Goal: Book appointment/travel/reservation

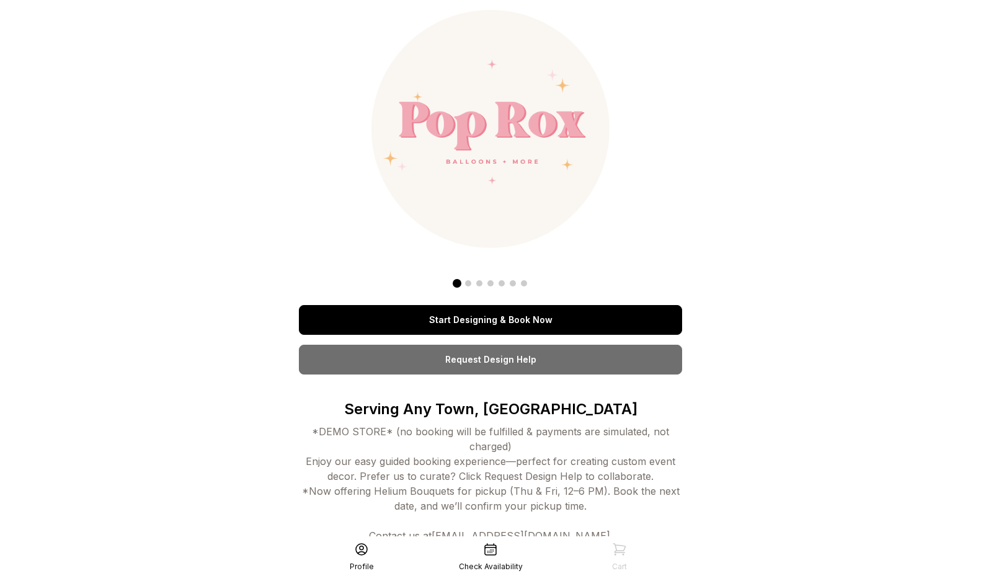
click at [463, 310] on link "Start Designing & Book Now" at bounding box center [490, 320] width 383 height 30
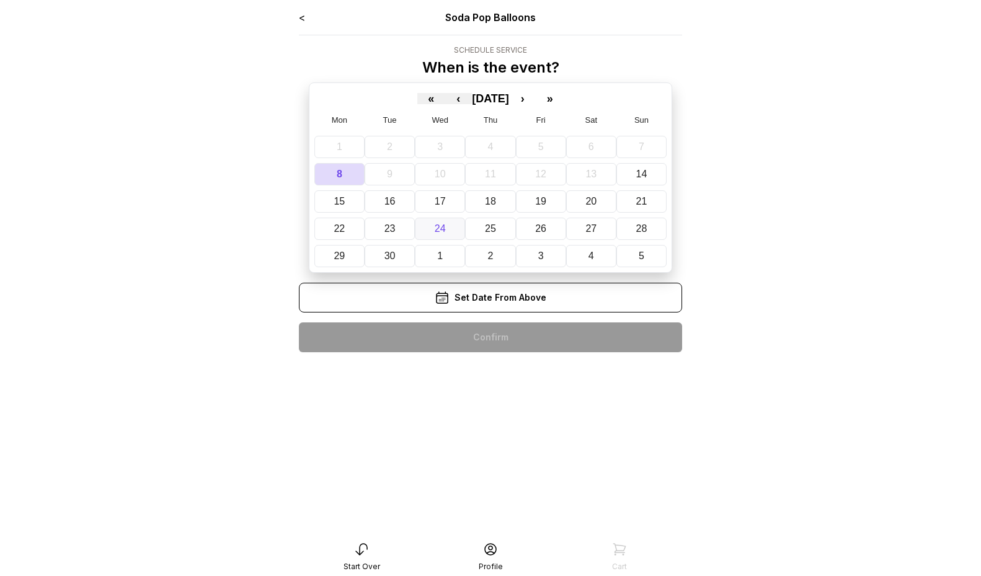
click at [464, 229] on button "24" at bounding box center [440, 229] width 50 height 22
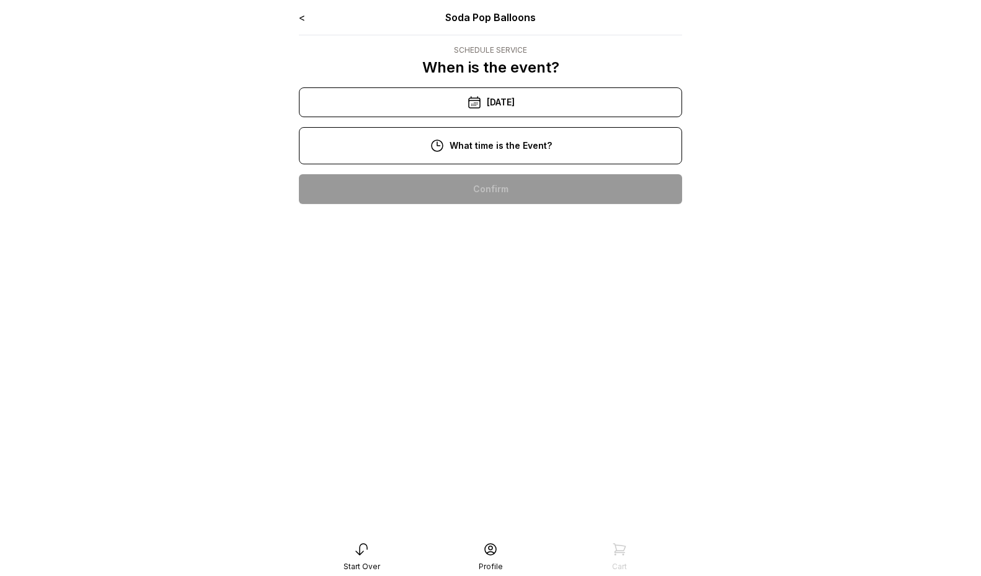
click at [507, 171] on div "10:00 am 11:00 am 12:00 pm 1:00 pm 2:00 pm 3:00 pm 4:00 pm 5:00 pm 6:00 pm 7:00…" at bounding box center [490, 427] width 383 height 526
click at [499, 174] on div "10:00 am" at bounding box center [491, 189] width 364 height 30
click at [497, 181] on div "10:00 am" at bounding box center [491, 189] width 364 height 30
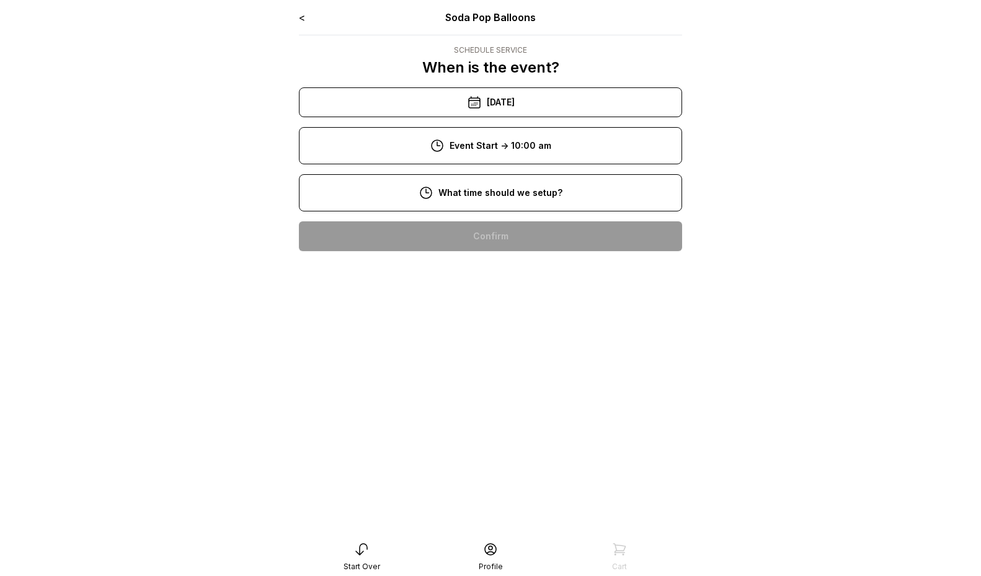
click at [517, 241] on div "8:00 am" at bounding box center [491, 236] width 364 height 30
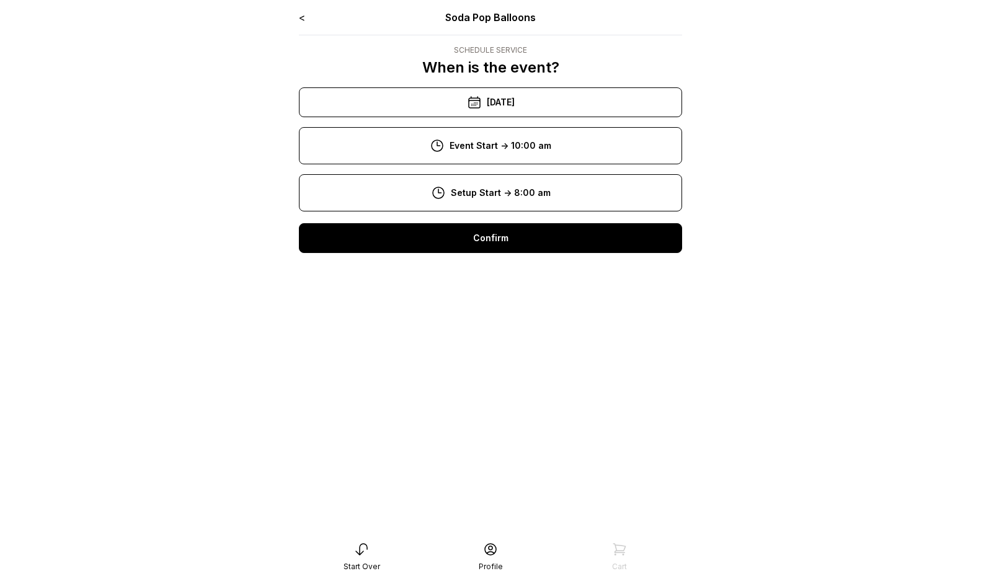
click at [512, 248] on div "Confirm" at bounding box center [490, 238] width 383 height 30
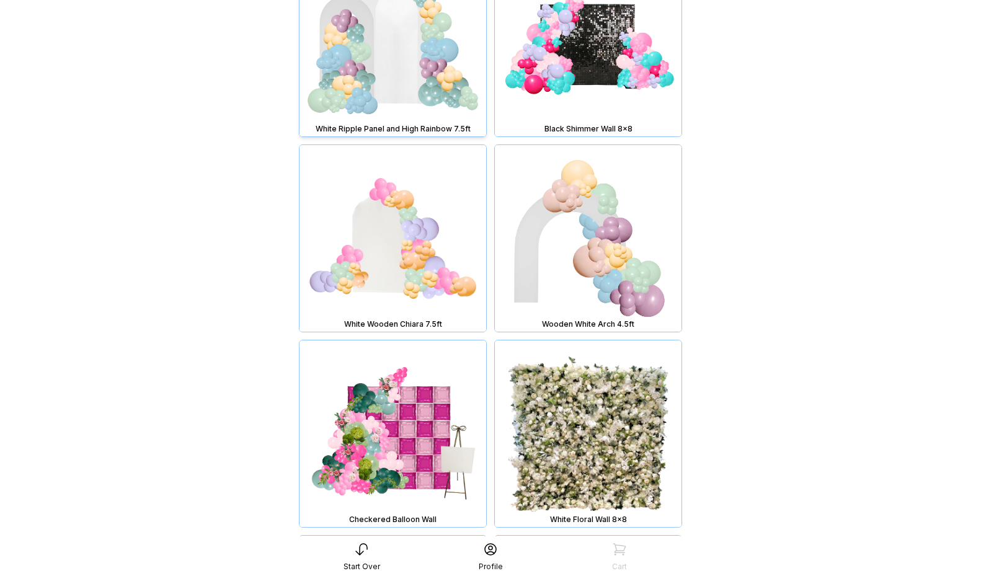
click at [421, 86] on img at bounding box center [393, 43] width 187 height 187
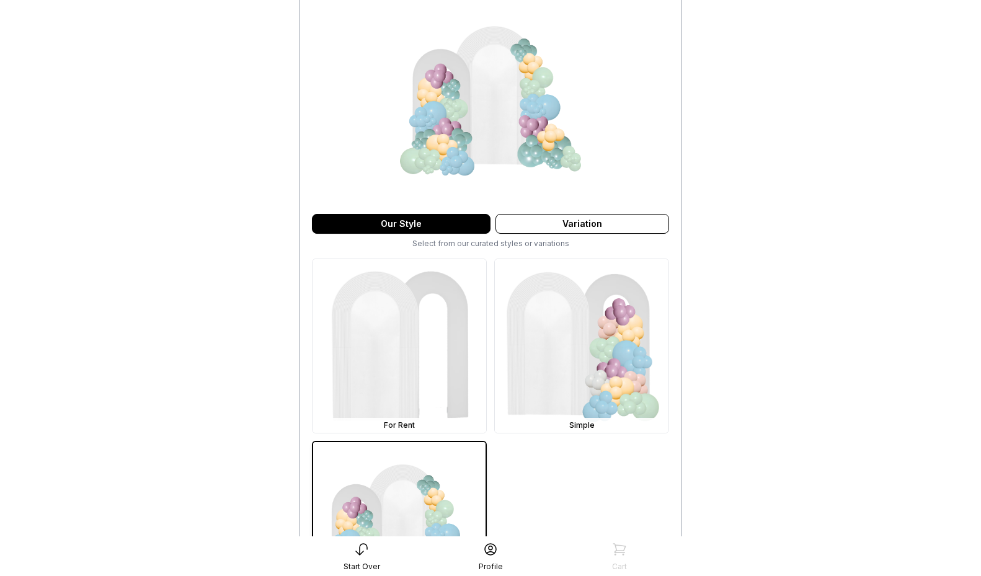
scroll to position [364, 0]
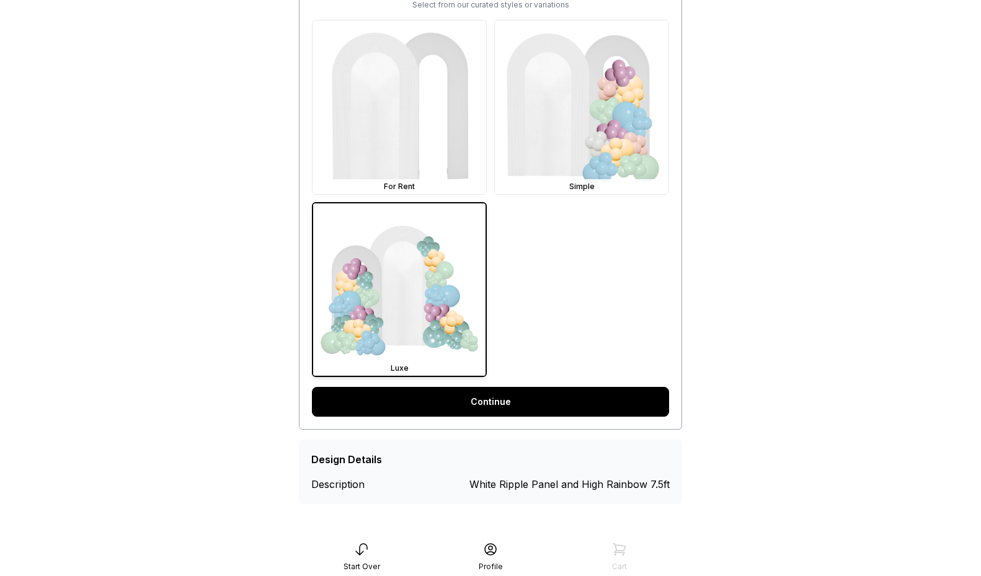
click at [506, 400] on link "Continue" at bounding box center [490, 402] width 357 height 30
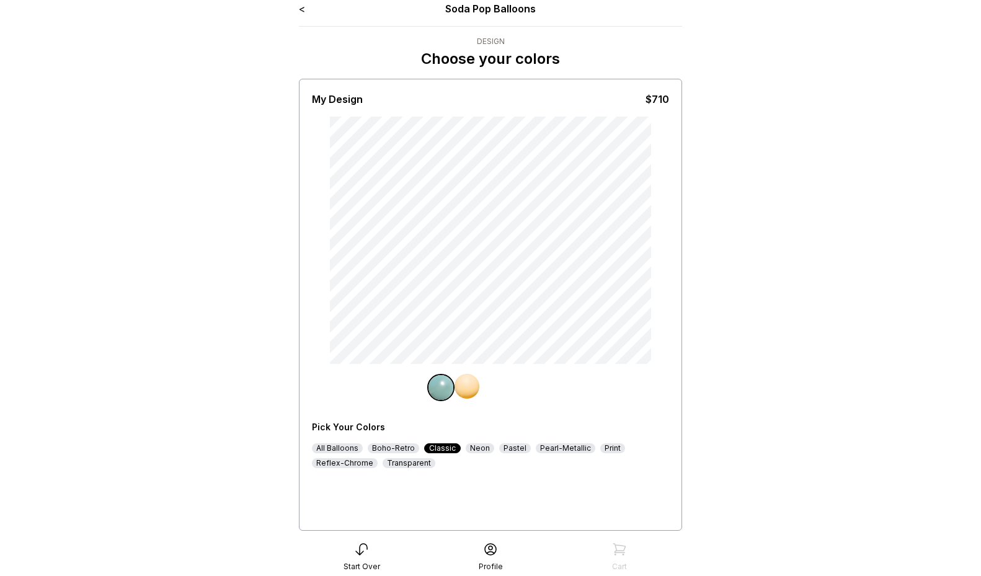
scroll to position [24, 0]
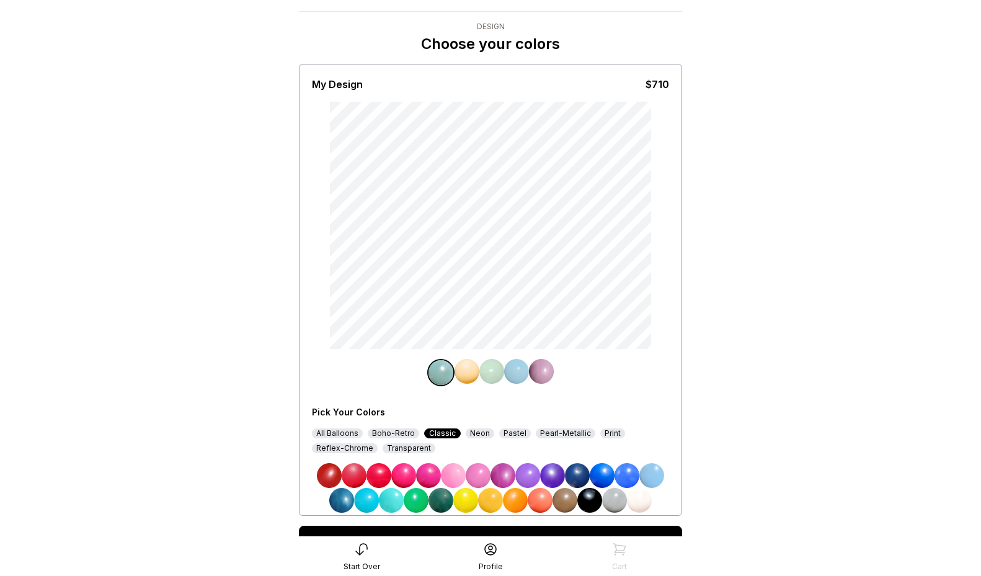
click at [331, 427] on div "Pick Your Colors All Balloons Boho-Retro Classic Neon Pastel Pearl-Metallic Pri…" at bounding box center [490, 454] width 357 height 117
click at [332, 431] on div "All Balloons" at bounding box center [337, 434] width 51 height 10
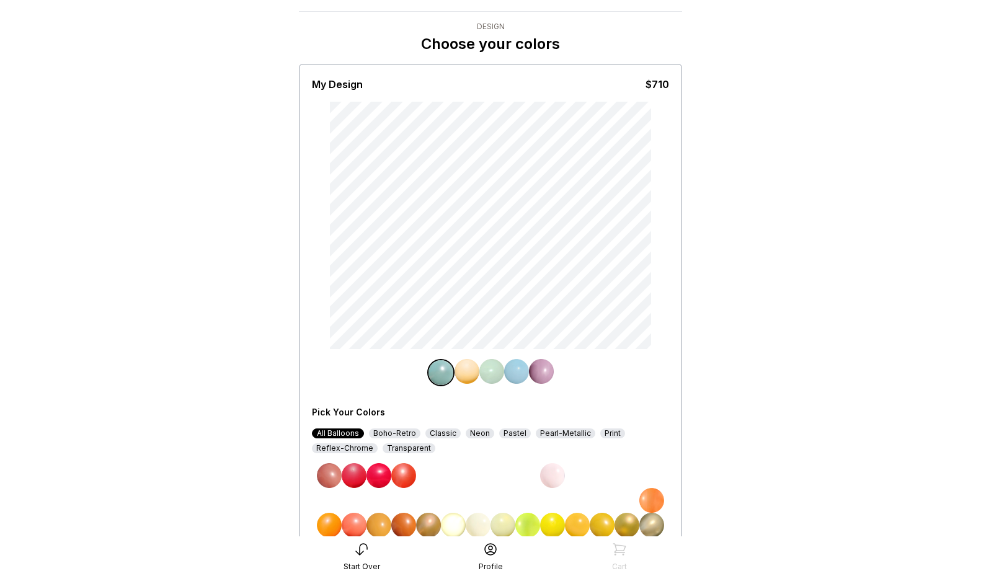
scroll to position [234, 0]
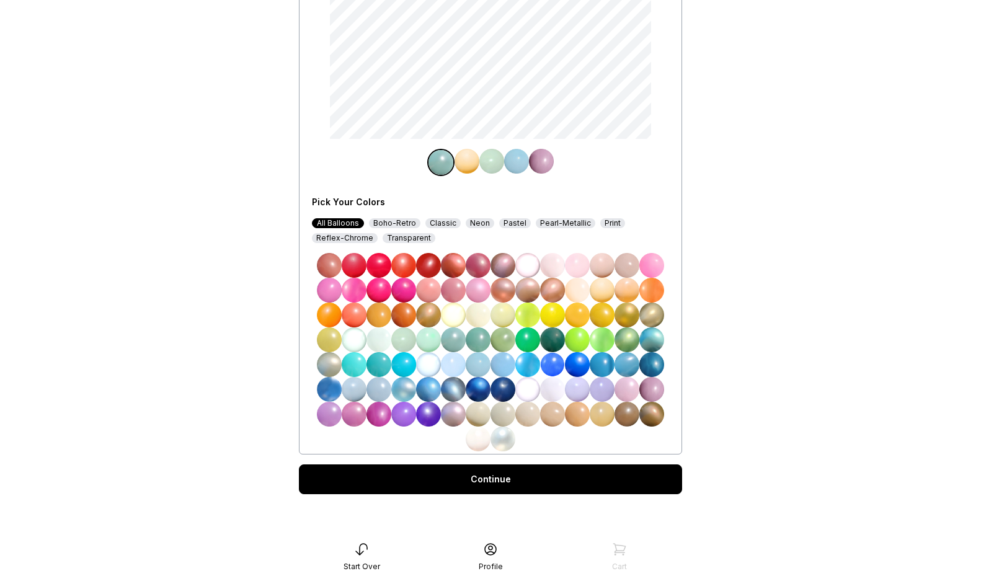
click at [584, 341] on img at bounding box center [577, 340] width 25 height 25
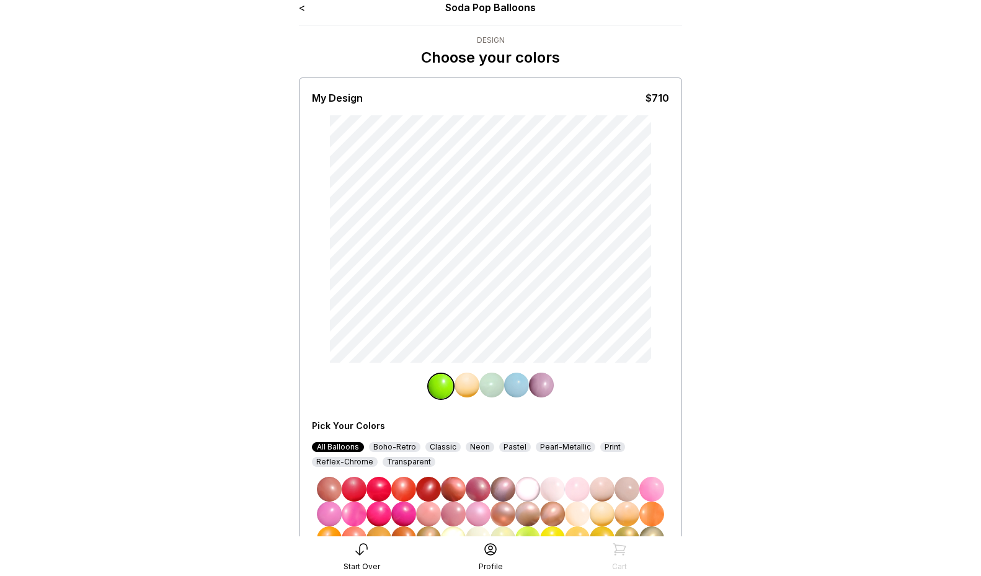
scroll to position [0, 0]
